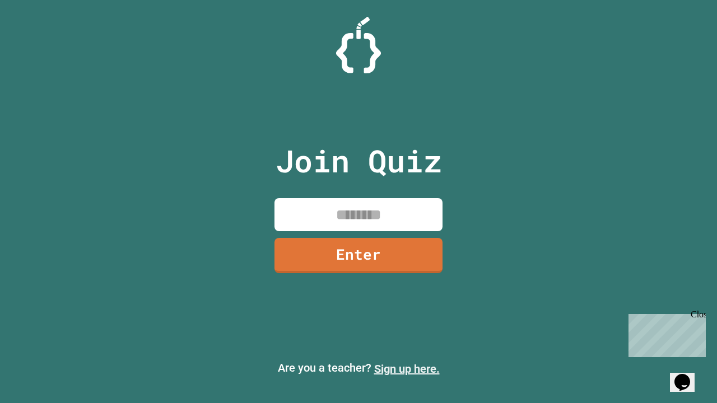
click at [407, 369] on link "Sign up here." at bounding box center [407, 368] width 66 height 13
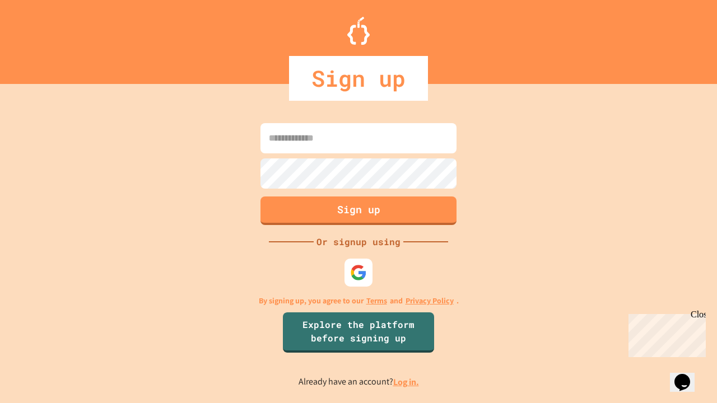
click at [407, 382] on link "Log in." at bounding box center [406, 382] width 26 height 12
